Goal: Task Accomplishment & Management: Complete application form

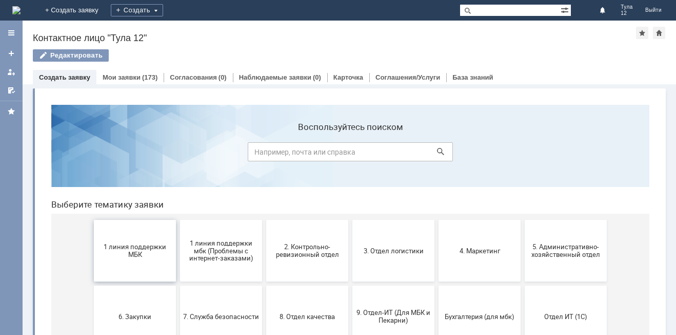
click at [127, 260] on button "1 линия поддержки МБК" at bounding box center [135, 251] width 82 height 62
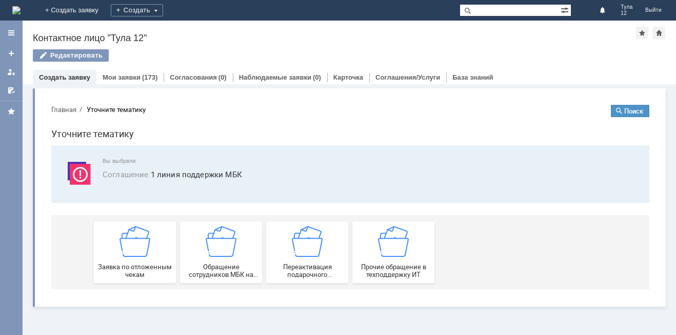
click at [127, 260] on div "Заявка по отложенным чекам" at bounding box center [135, 252] width 76 height 52
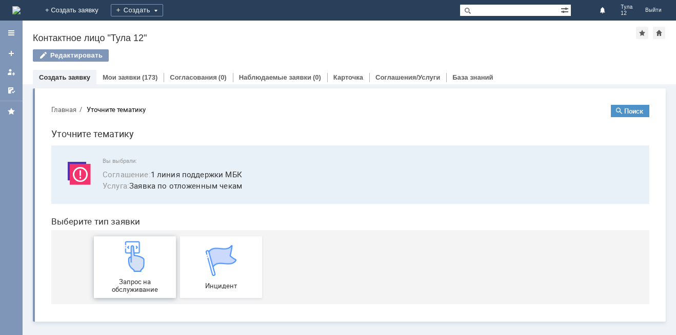
click at [127, 260] on img at bounding box center [135, 256] width 31 height 31
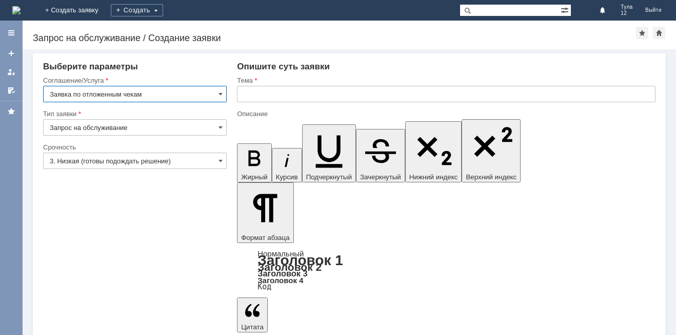
click at [265, 93] on input "text" at bounding box center [446, 94] width 419 height 16
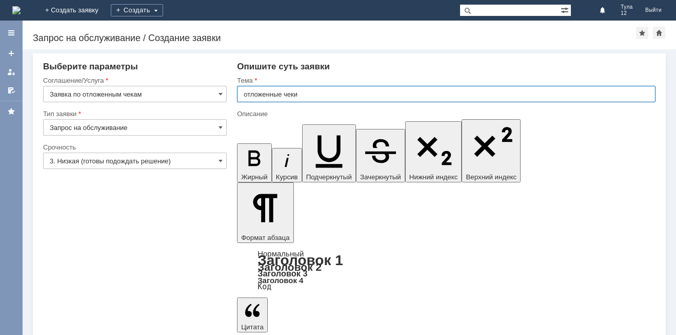
type input "отложенные чеки"
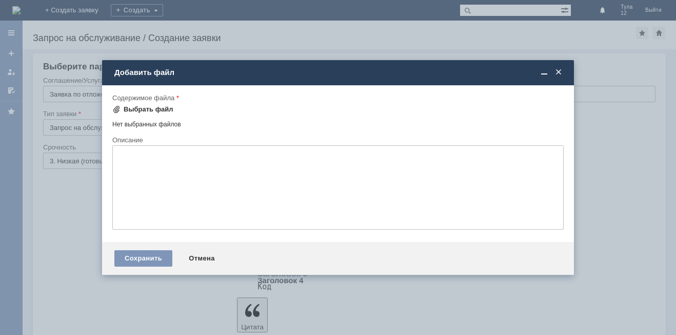
click at [153, 106] on div "Выбрать файл" at bounding box center [149, 109] width 50 height 8
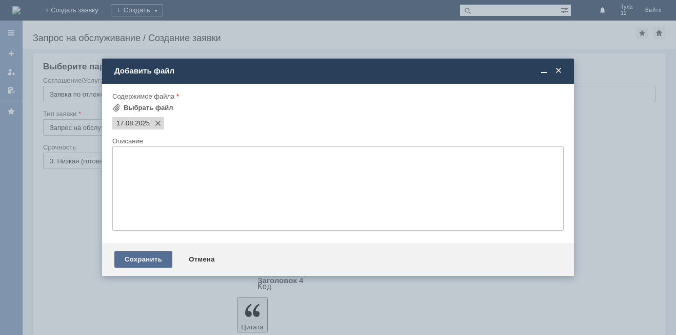
click at [143, 260] on div "Сохранить" at bounding box center [143, 259] width 58 height 16
